Goal: Information Seeking & Learning: Learn about a topic

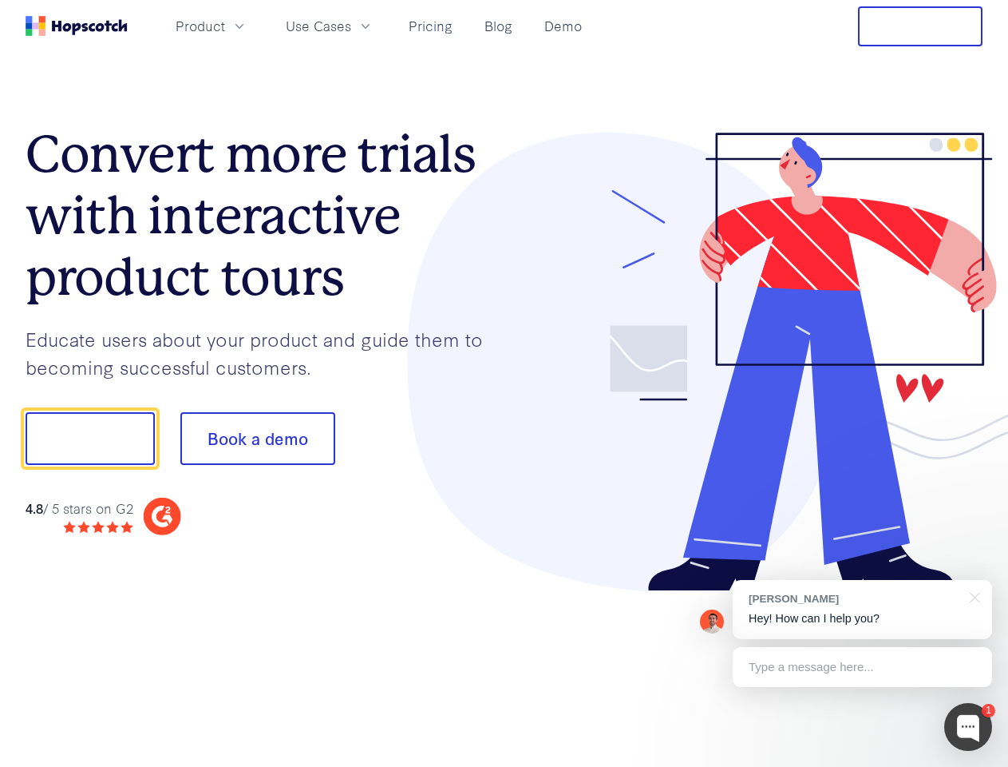
click at [505, 383] on div at bounding box center [744, 362] width 479 height 459
click at [225, 26] on span "Product" at bounding box center [201, 26] width 50 height 20
click at [351, 26] on span "Use Cases" at bounding box center [318, 26] width 65 height 20
click at [921, 26] on button "Free Trial" at bounding box center [920, 26] width 125 height 40
click at [89, 438] on button "Show me!" at bounding box center [90, 438] width 129 height 53
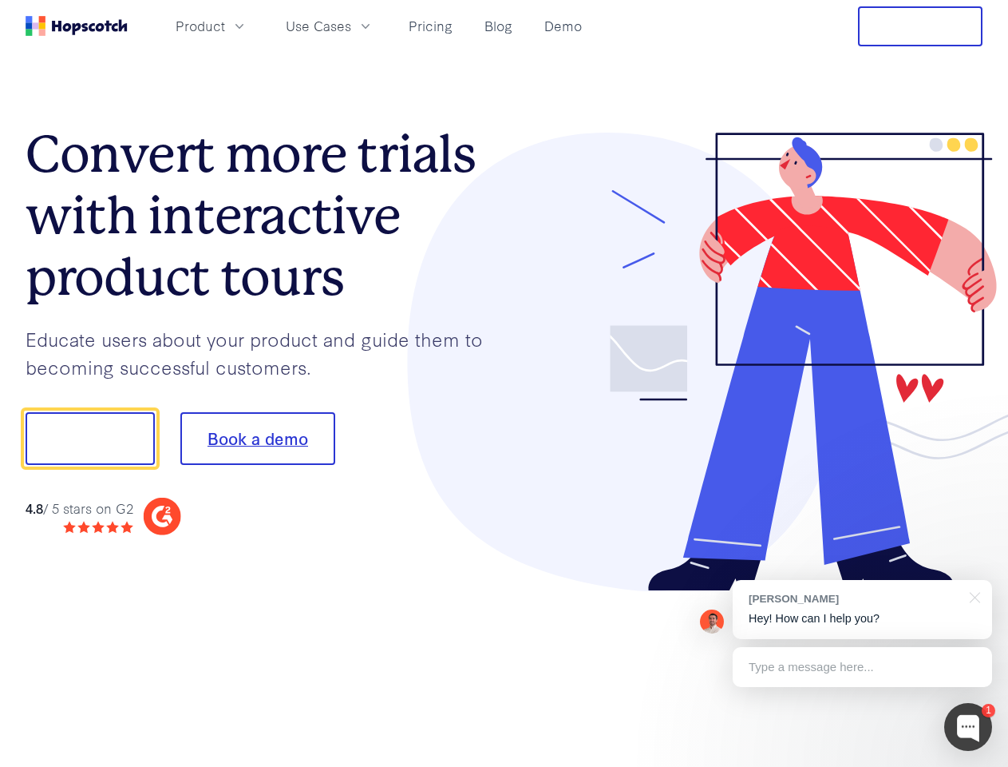
click at [257, 438] on button "Book a demo" at bounding box center [257, 438] width 155 height 53
click at [969, 727] on div at bounding box center [969, 727] width 48 height 48
click at [862, 609] on div "[PERSON_NAME] Hey! How can I help you?" at bounding box center [863, 609] width 260 height 59
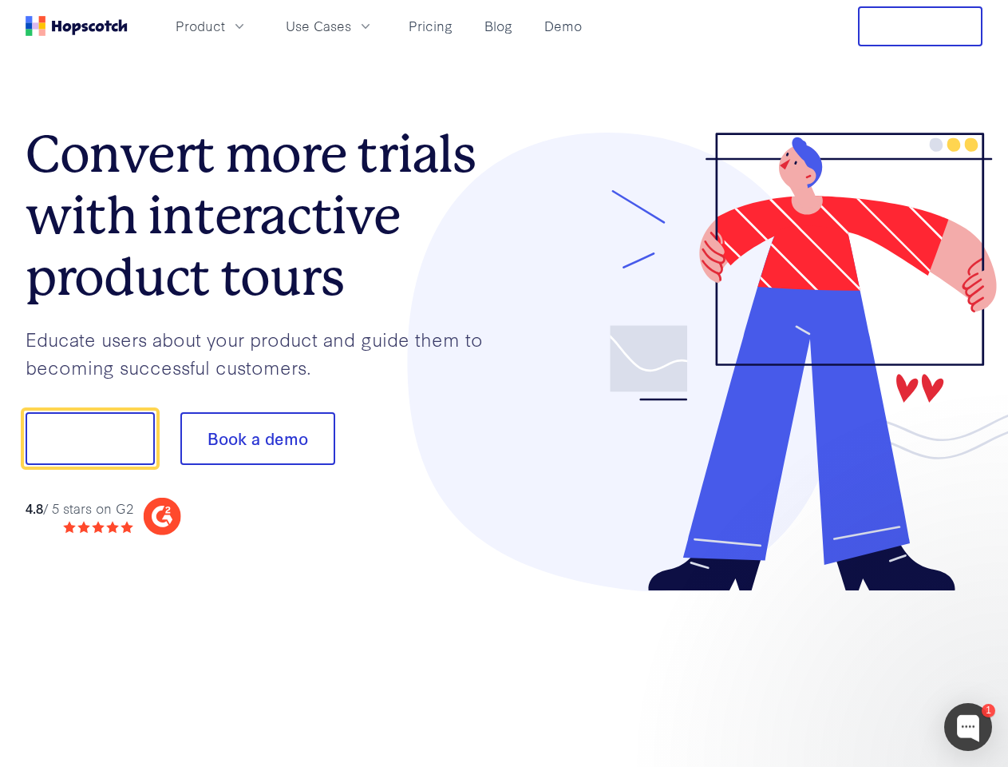
click at [973, 596] on div at bounding box center [842, 543] width 299 height 319
click at [862, 667] on div at bounding box center [842, 543] width 299 height 319
